Goal: Find specific page/section: Find specific page/section

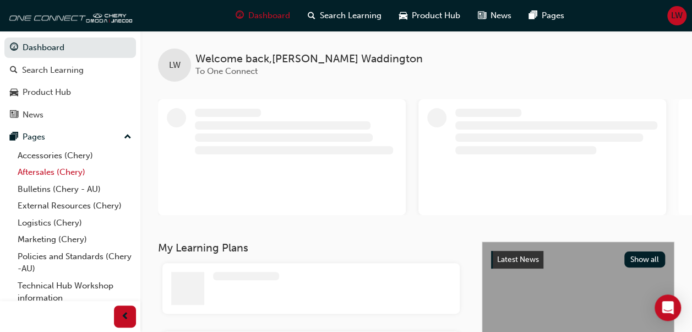
click at [56, 170] on link "Aftersales (Chery)" at bounding box center [74, 172] width 123 height 17
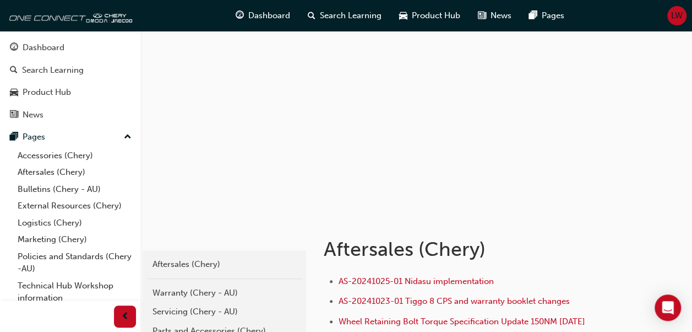
scroll to position [110, 0]
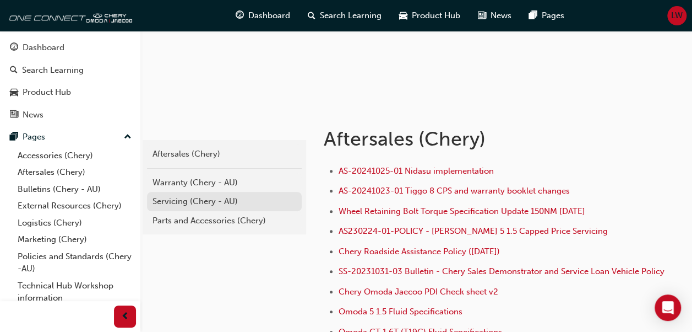
click at [189, 196] on div "Servicing (Chery - AU)" at bounding box center [225, 201] width 144 height 13
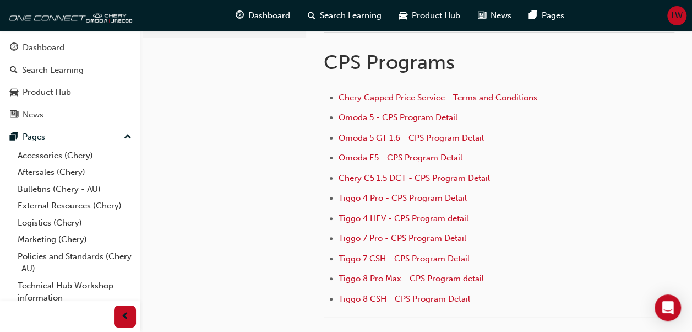
scroll to position [110, 0]
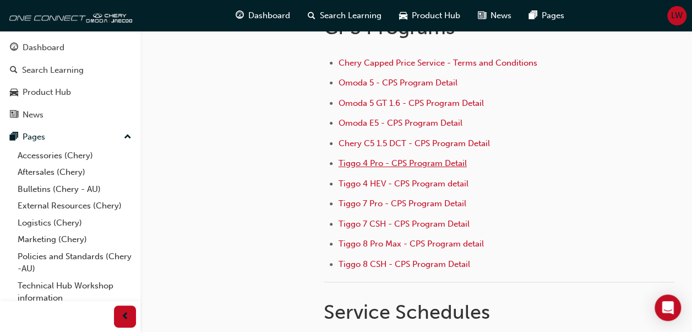
click at [354, 163] on span "Tiggo 4 Pro - CPS Program Detail" at bounding box center [403, 163] width 128 height 10
